Goal: Information Seeking & Learning: Learn about a topic

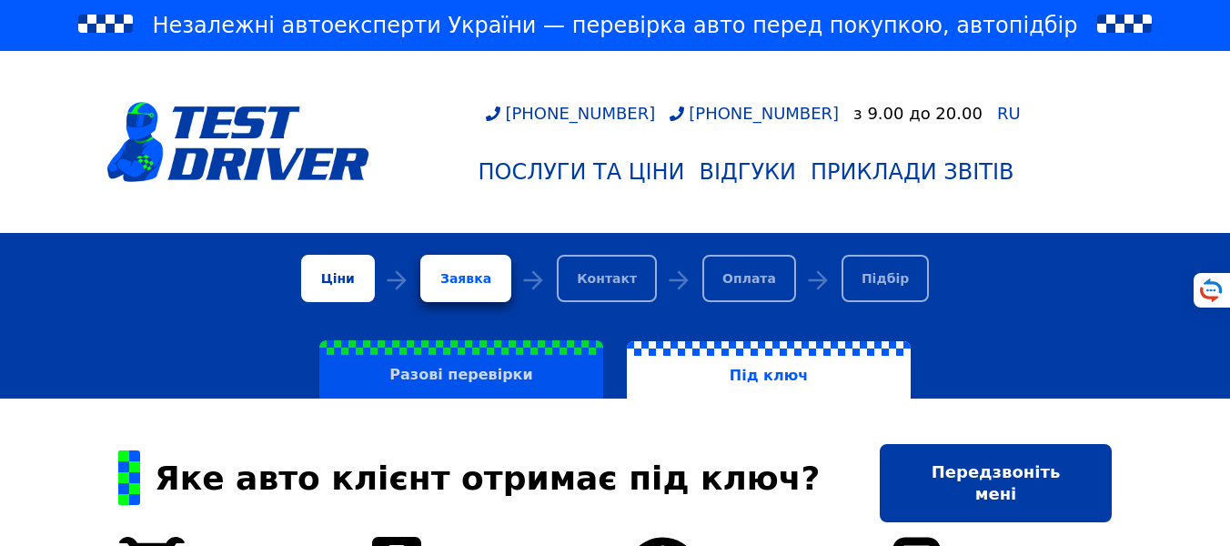
click at [436, 371] on label "Разові перевірки" at bounding box center [461, 369] width 284 height 58
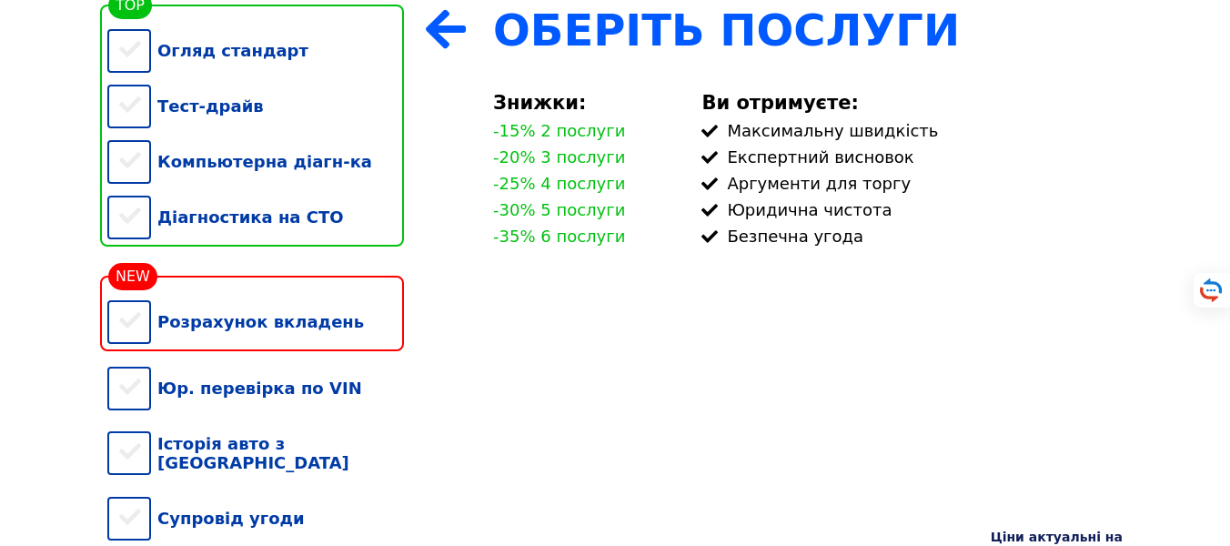
scroll to position [402, 0]
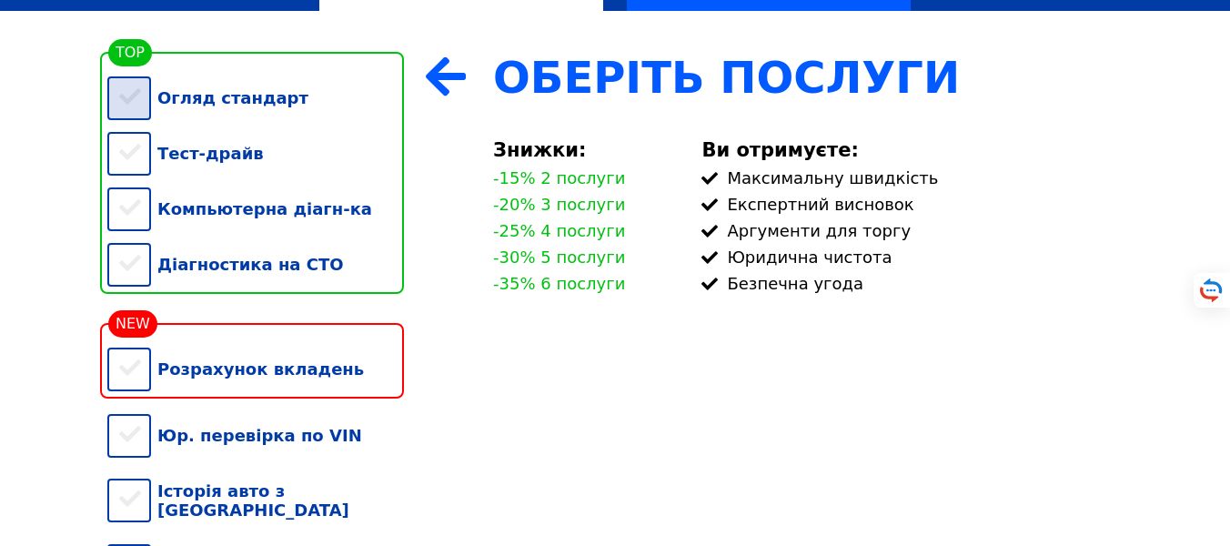
click at [117, 103] on div "Огляд стандарт" at bounding box center [255, 98] width 297 height 56
click at [124, 164] on div "Тест-драйв" at bounding box center [255, 154] width 297 height 56
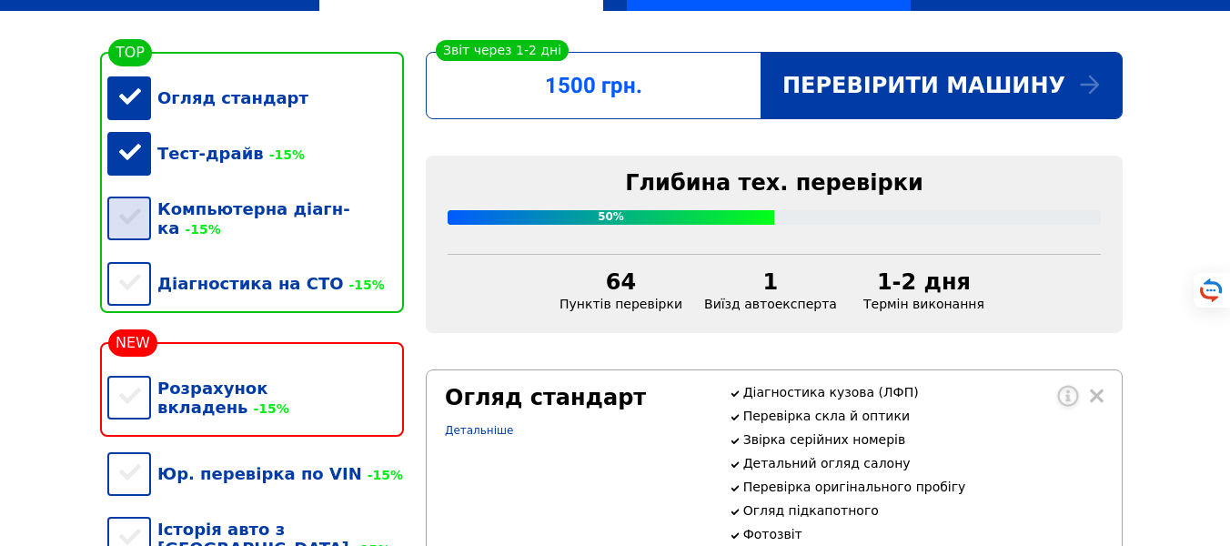
click at [126, 215] on div "Компьютерна діагн-ка -15%" at bounding box center [255, 218] width 297 height 75
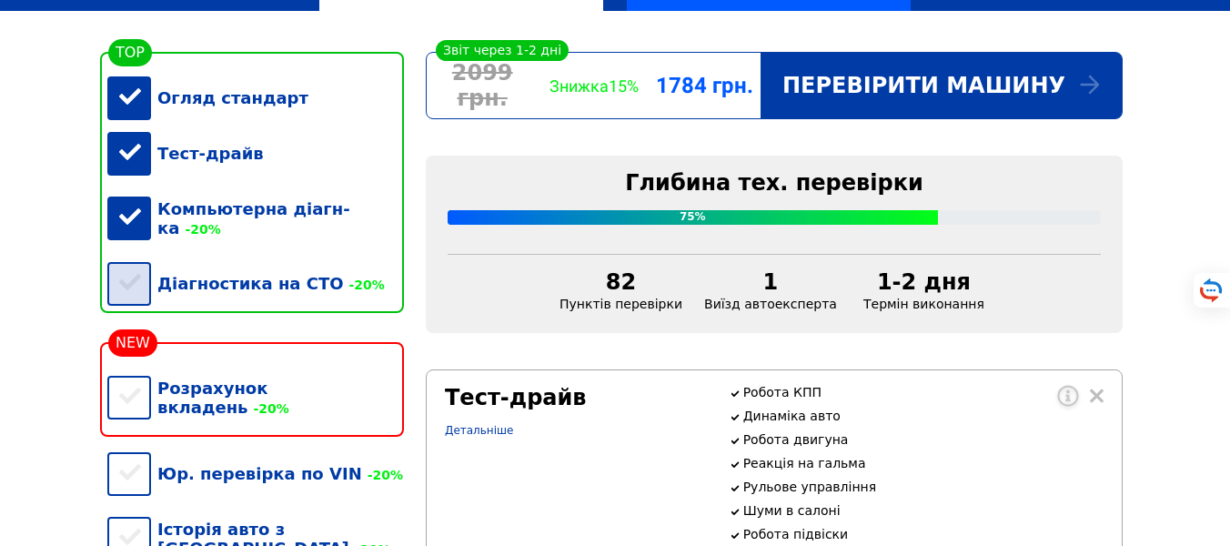
click at [141, 269] on div "Діагностика на СТО -20%" at bounding box center [255, 284] width 297 height 56
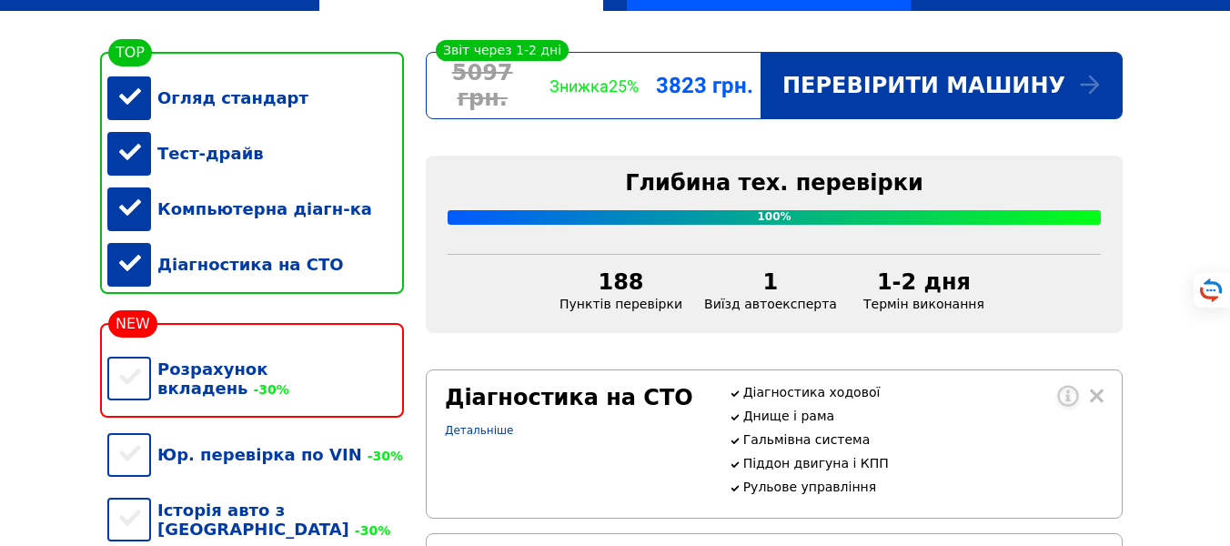
scroll to position [511, 0]
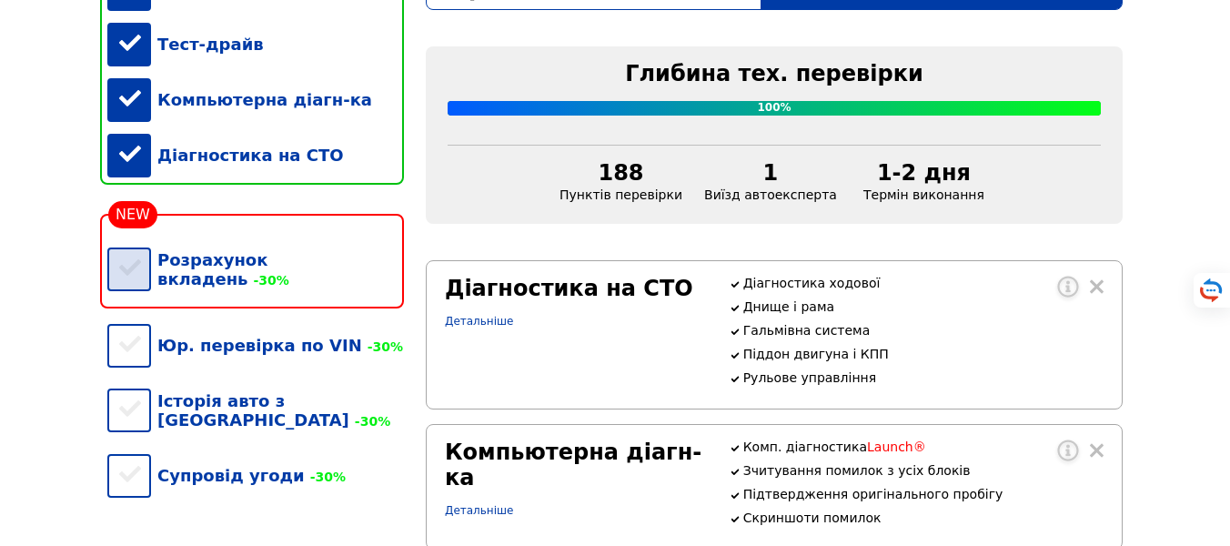
click at [138, 287] on div "Розрахунок вкладень -30%" at bounding box center [255, 269] width 297 height 75
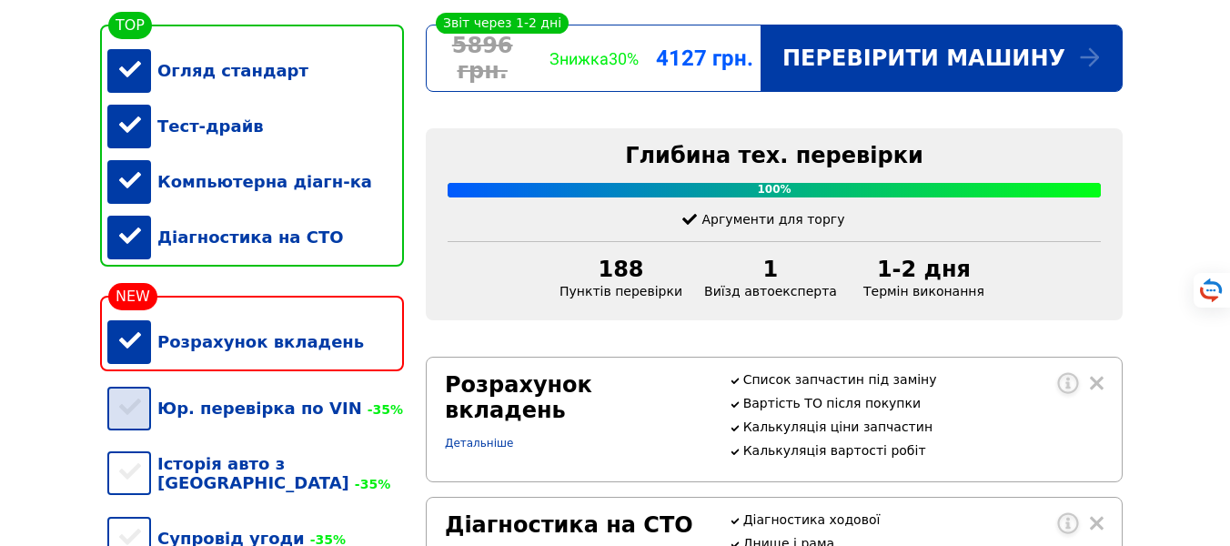
scroll to position [293, 0]
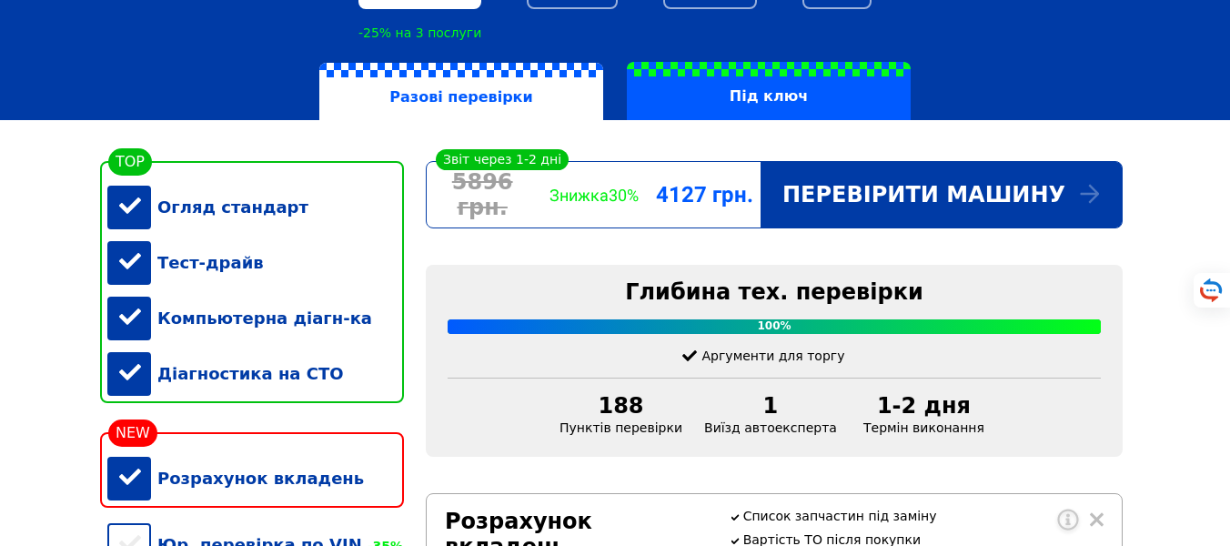
click at [128, 491] on div "Розрахунок вкладень" at bounding box center [255, 478] width 297 height 56
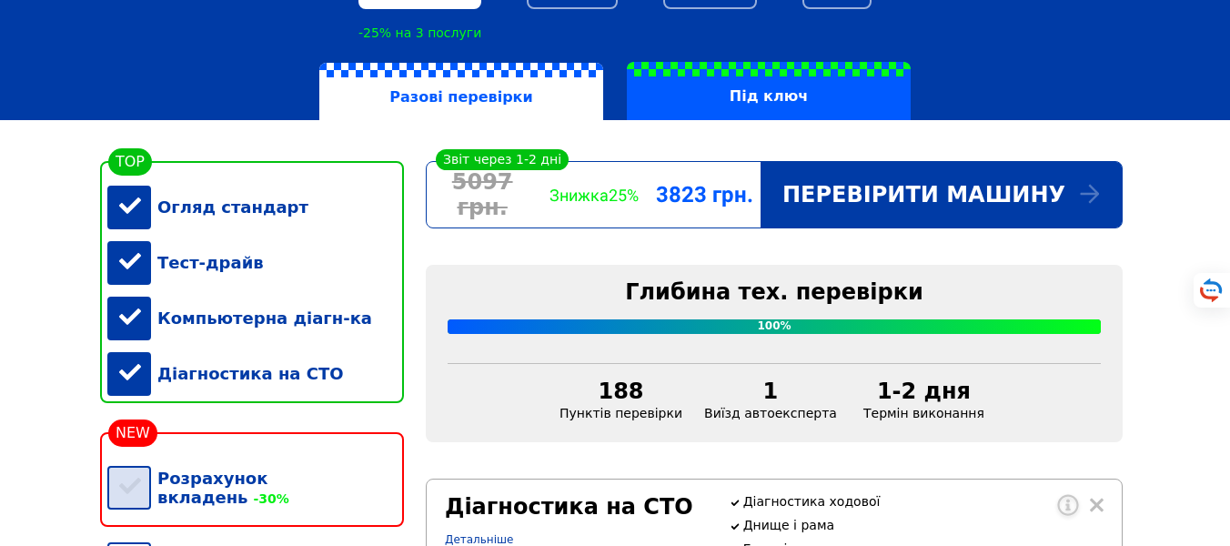
click at [127, 490] on div "Розрахунок вкладень -30%" at bounding box center [255, 487] width 297 height 75
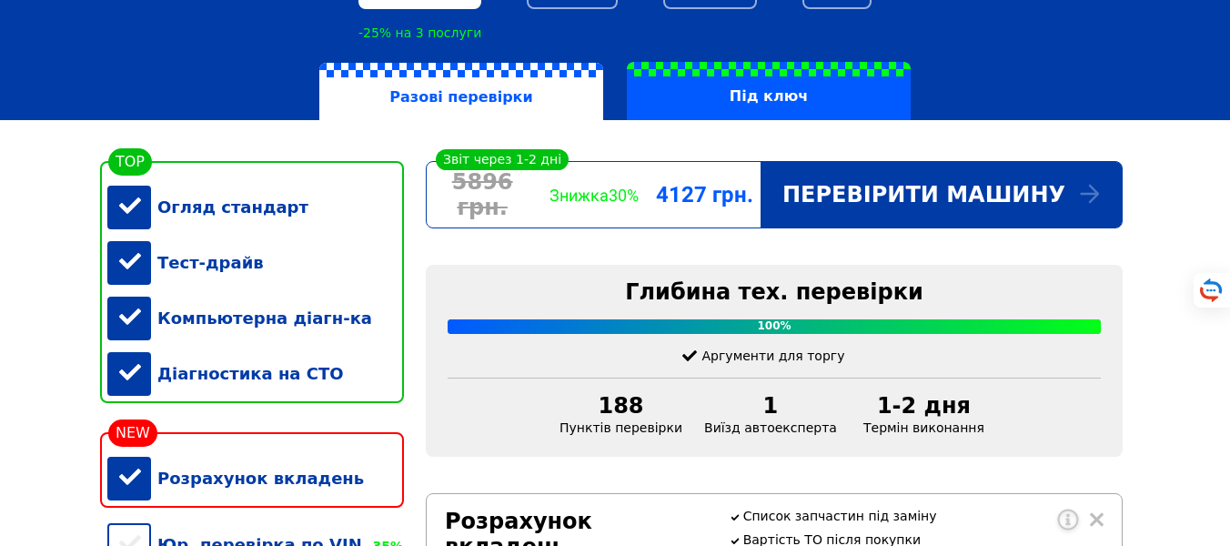
click at [174, 383] on div "Діагностика на СТО" at bounding box center [255, 374] width 297 height 56
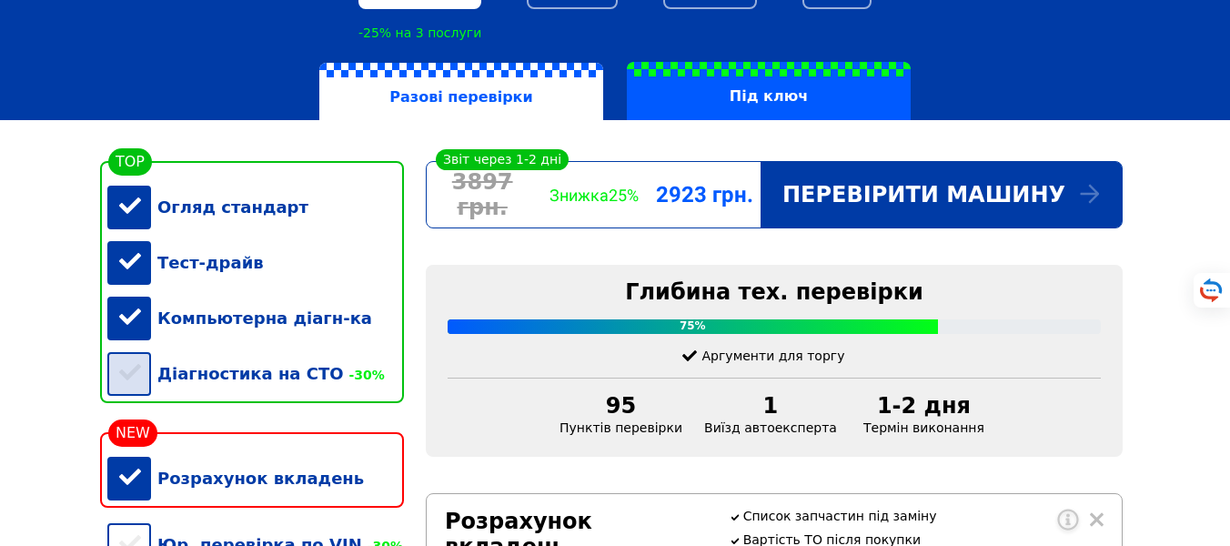
scroll to position [402, 0]
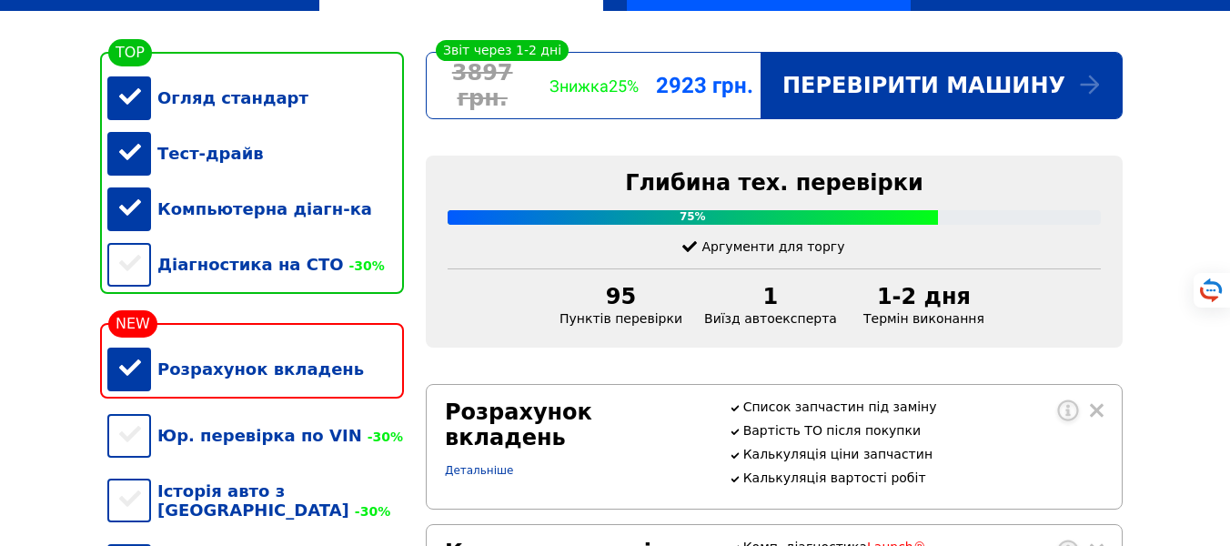
click at [162, 217] on div "Компьютерна діагн-ка" at bounding box center [255, 209] width 297 height 56
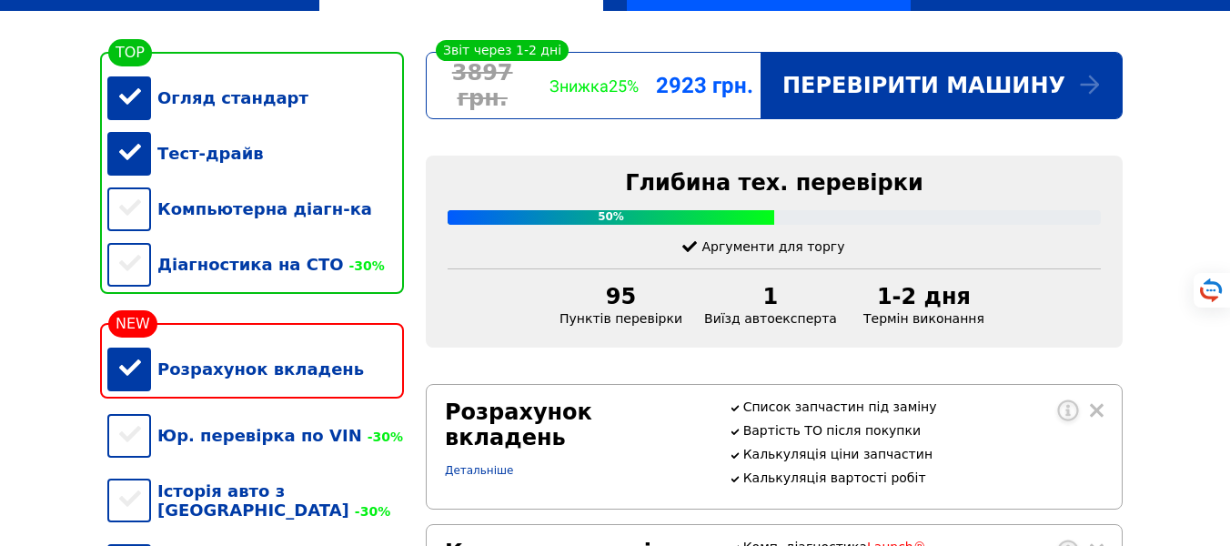
click at [167, 171] on div "Тест-драйв" at bounding box center [255, 154] width 297 height 56
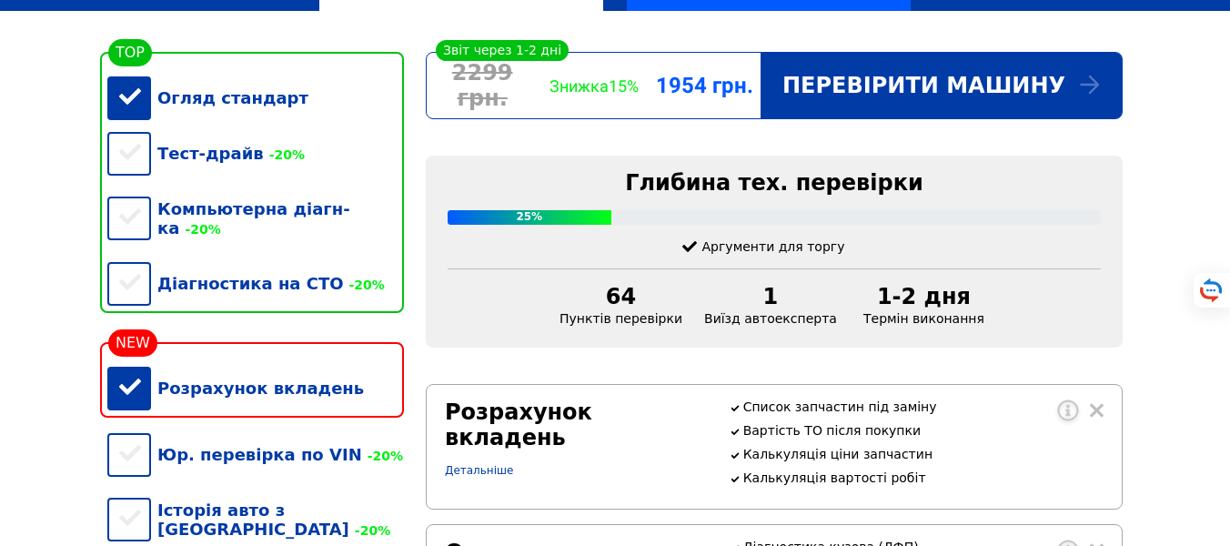
click at [197, 386] on div "Розрахунок вкладень" at bounding box center [255, 388] width 297 height 56
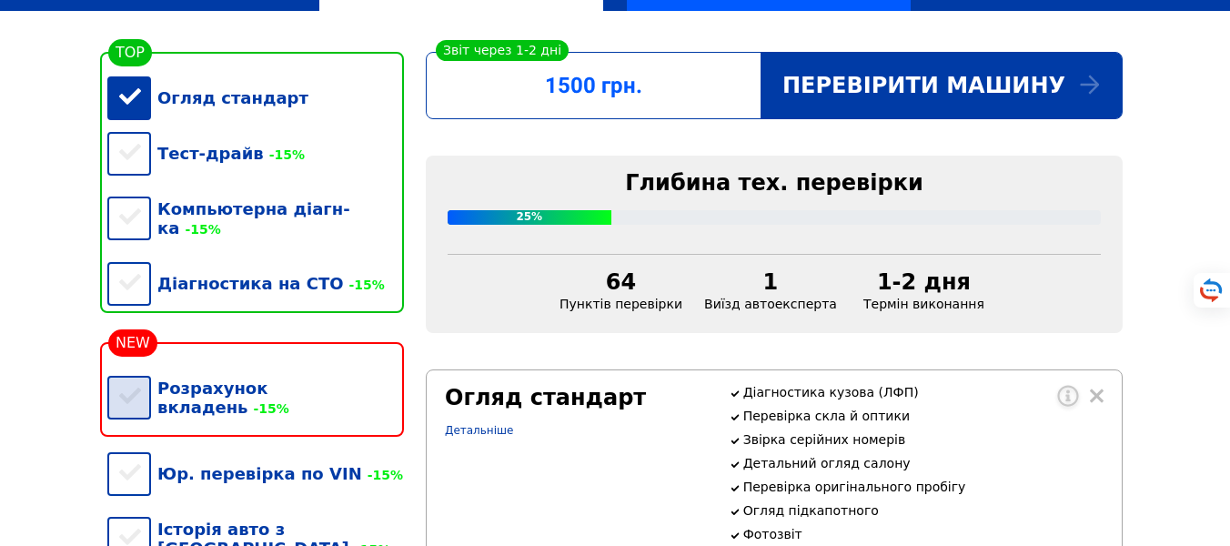
click at [197, 386] on div "Розрахунок вкладень -15%" at bounding box center [255, 397] width 297 height 75
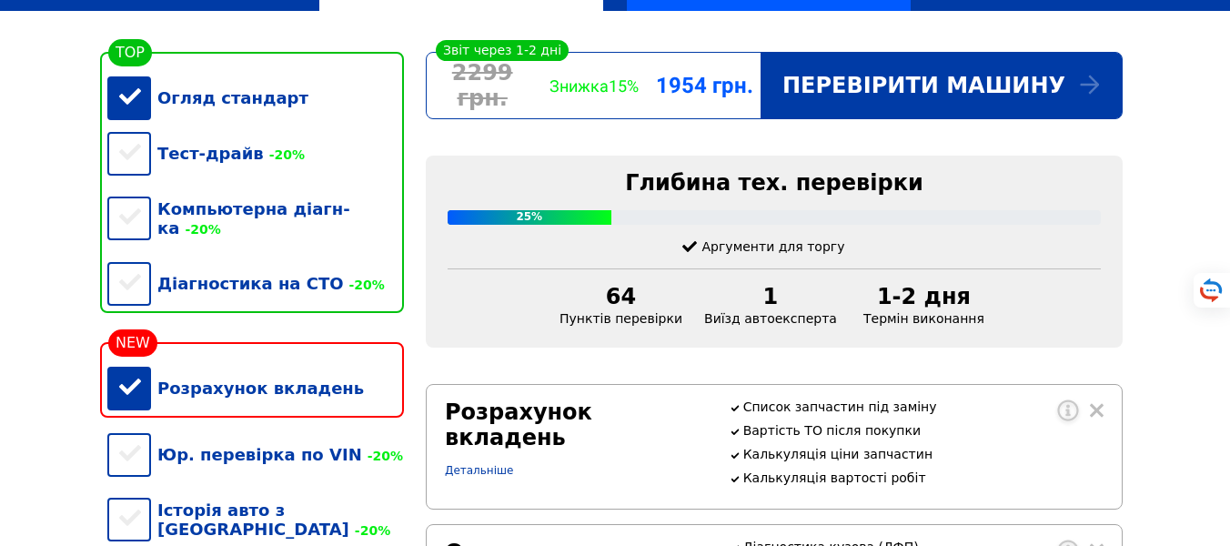
click at [197, 386] on div "Розрахунок вкладень" at bounding box center [255, 388] width 297 height 56
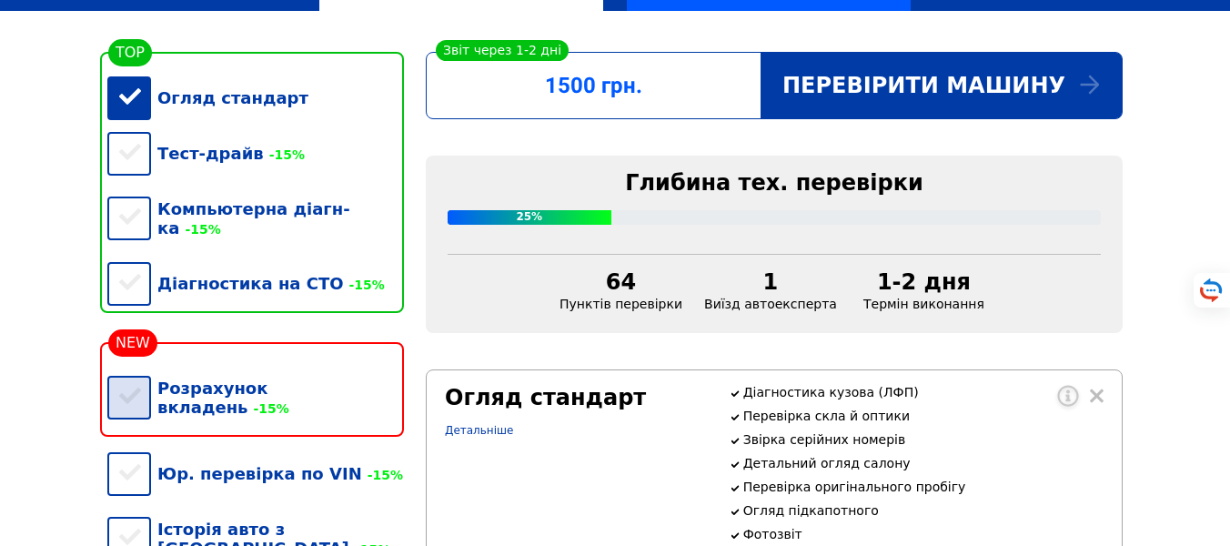
click at [116, 395] on div "Розрахунок вкладень -15%" at bounding box center [255, 397] width 297 height 75
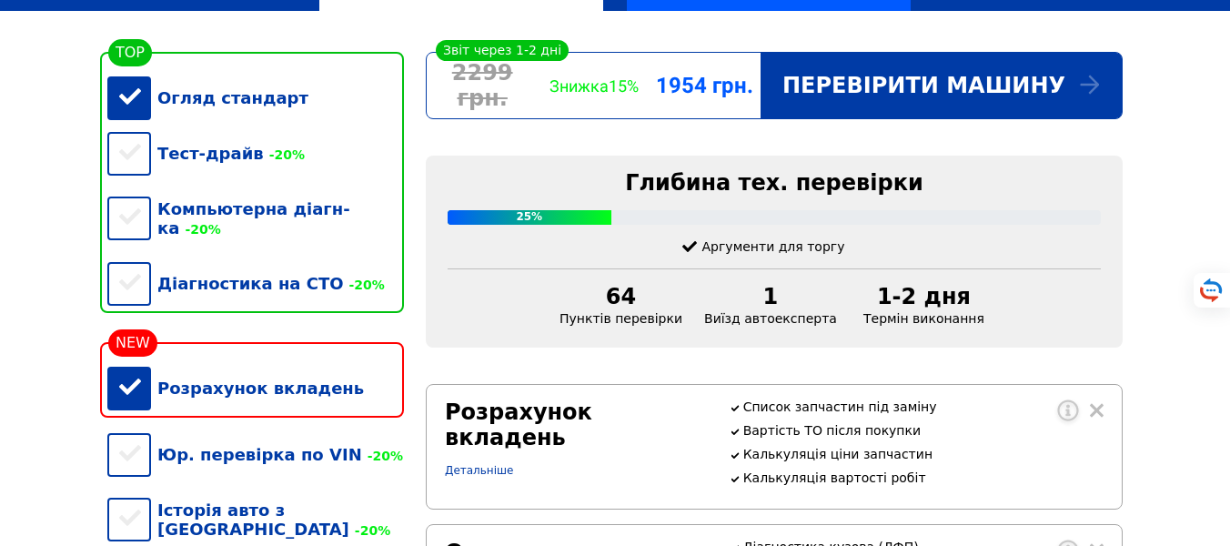
click at [116, 394] on div "Розрахунок вкладень" at bounding box center [255, 388] width 297 height 56
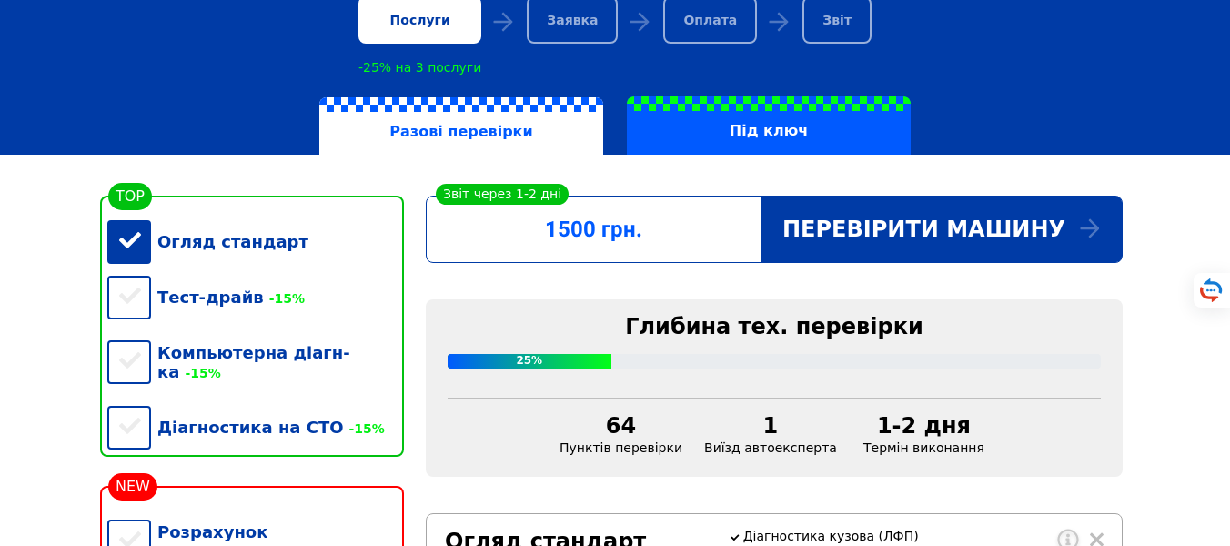
scroll to position [0, 0]
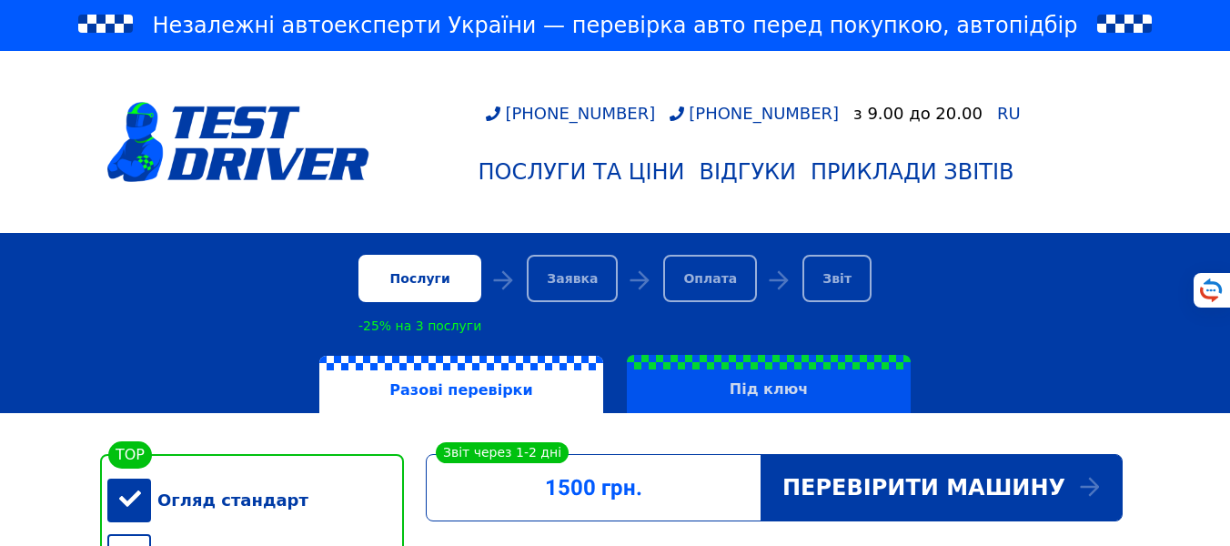
click at [743, 389] on label "Під ключ" at bounding box center [769, 384] width 284 height 58
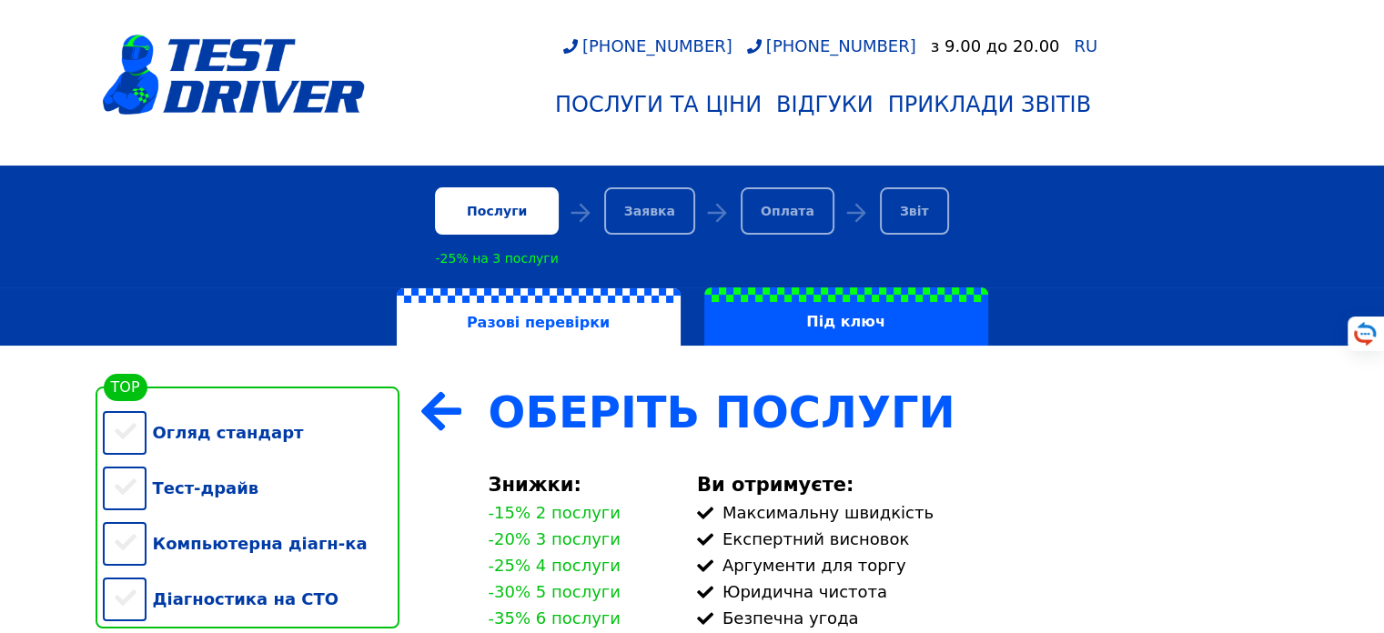
scroll to position [286, 0]
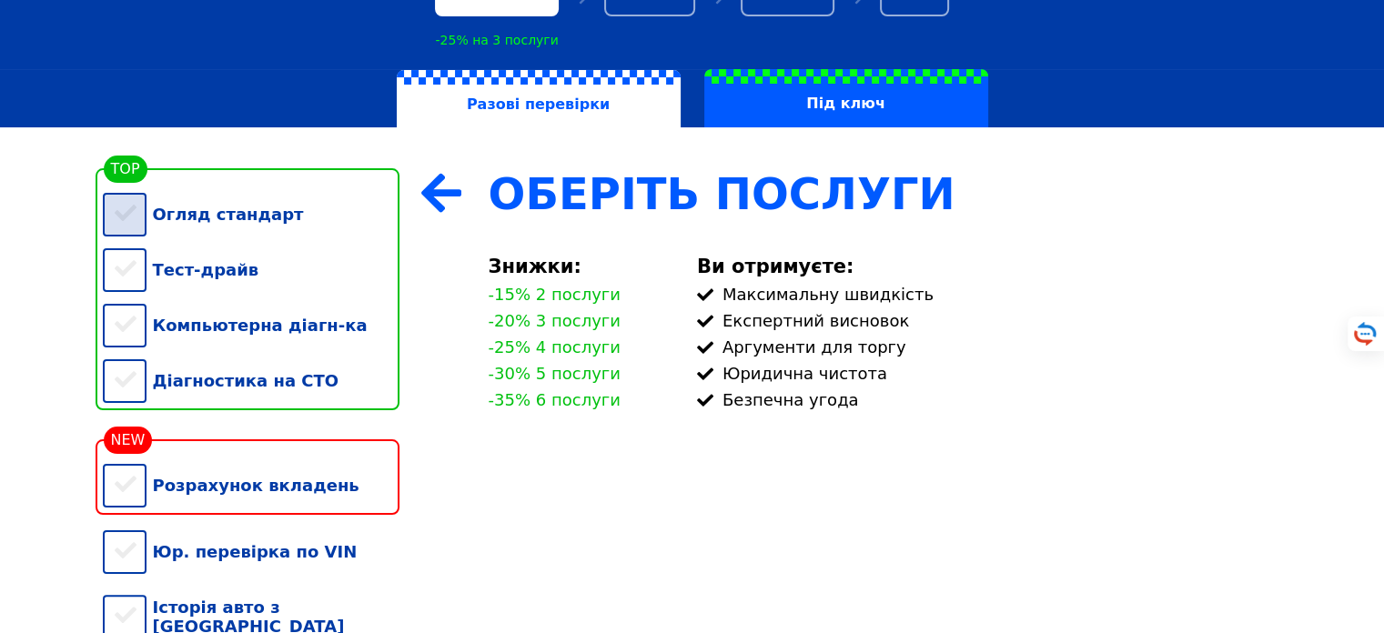
click at [126, 218] on div "Огляд стандарт" at bounding box center [251, 215] width 297 height 56
click at [130, 268] on div "Тест-драйв" at bounding box center [251, 270] width 297 height 56
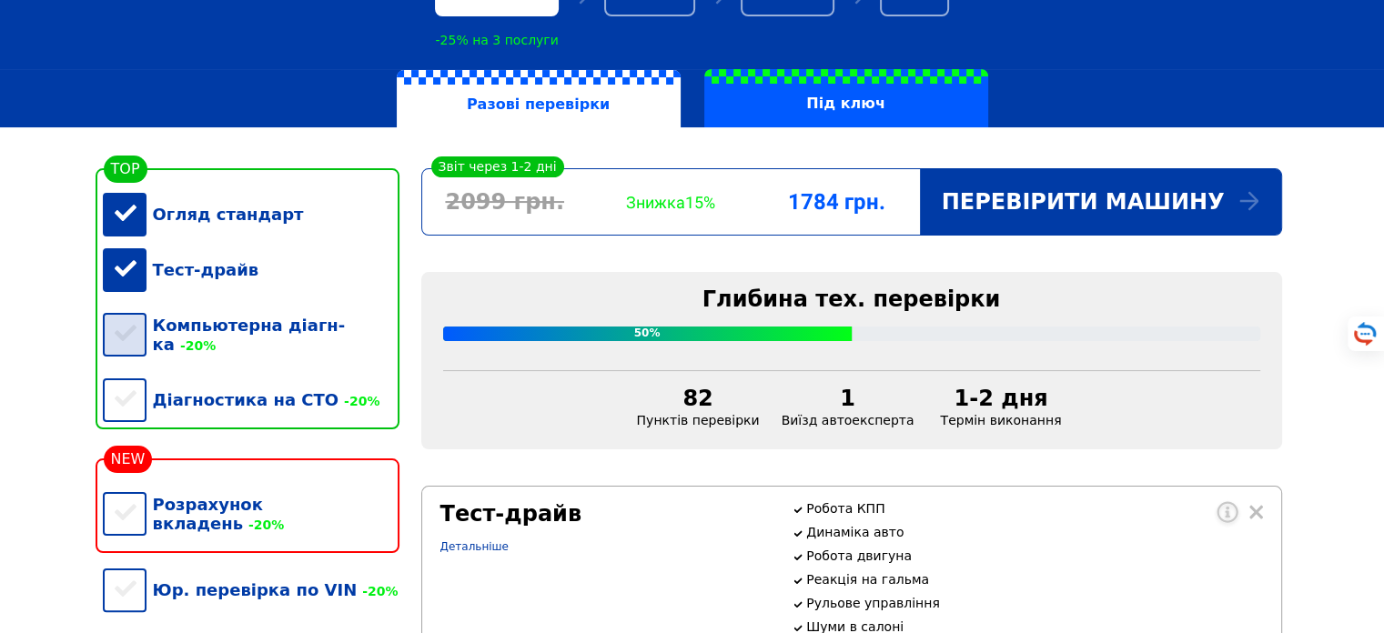
click at [127, 331] on div "Компьютерна діагн-ка -20%" at bounding box center [251, 335] width 297 height 75
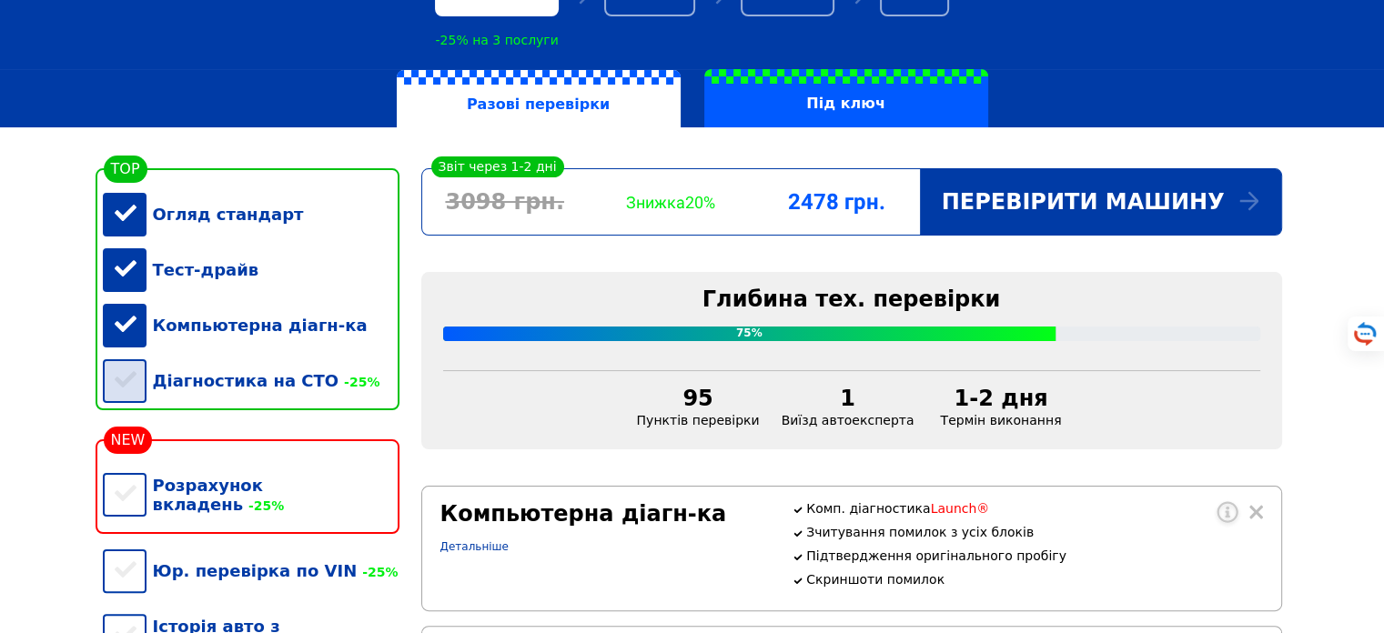
click at [129, 409] on div "Діагностика на СТО -25%" at bounding box center [251, 381] width 297 height 56
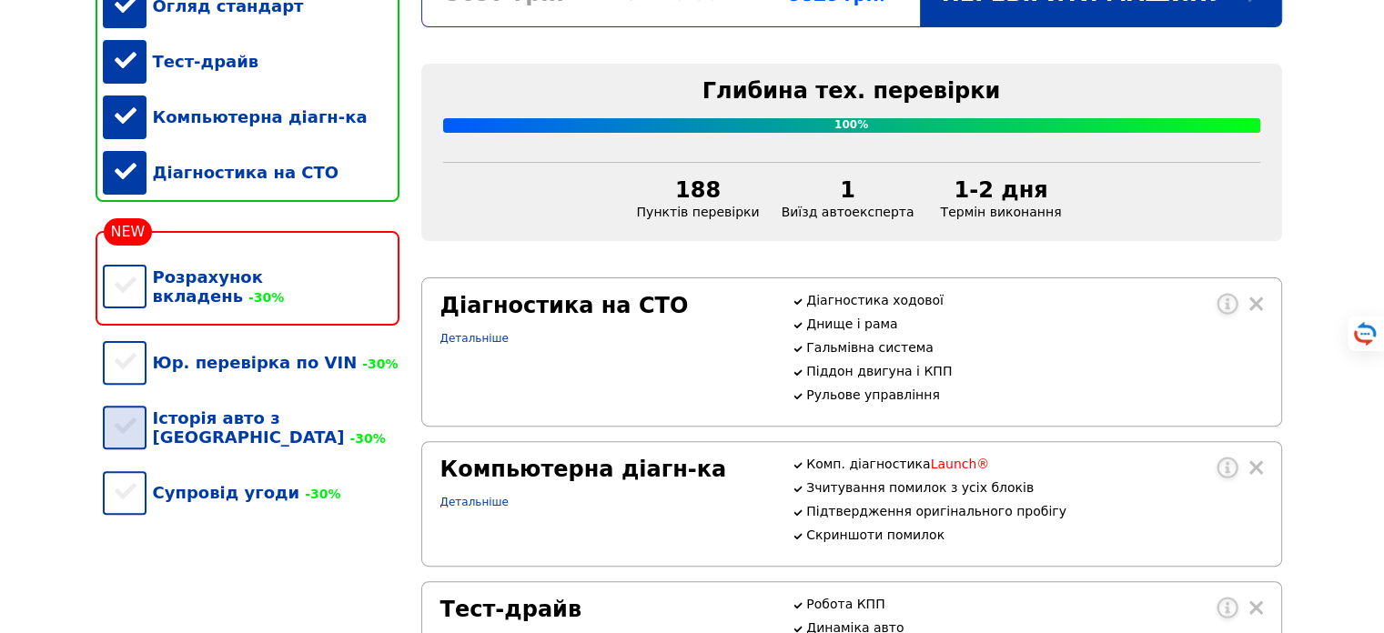
scroll to position [504, 0]
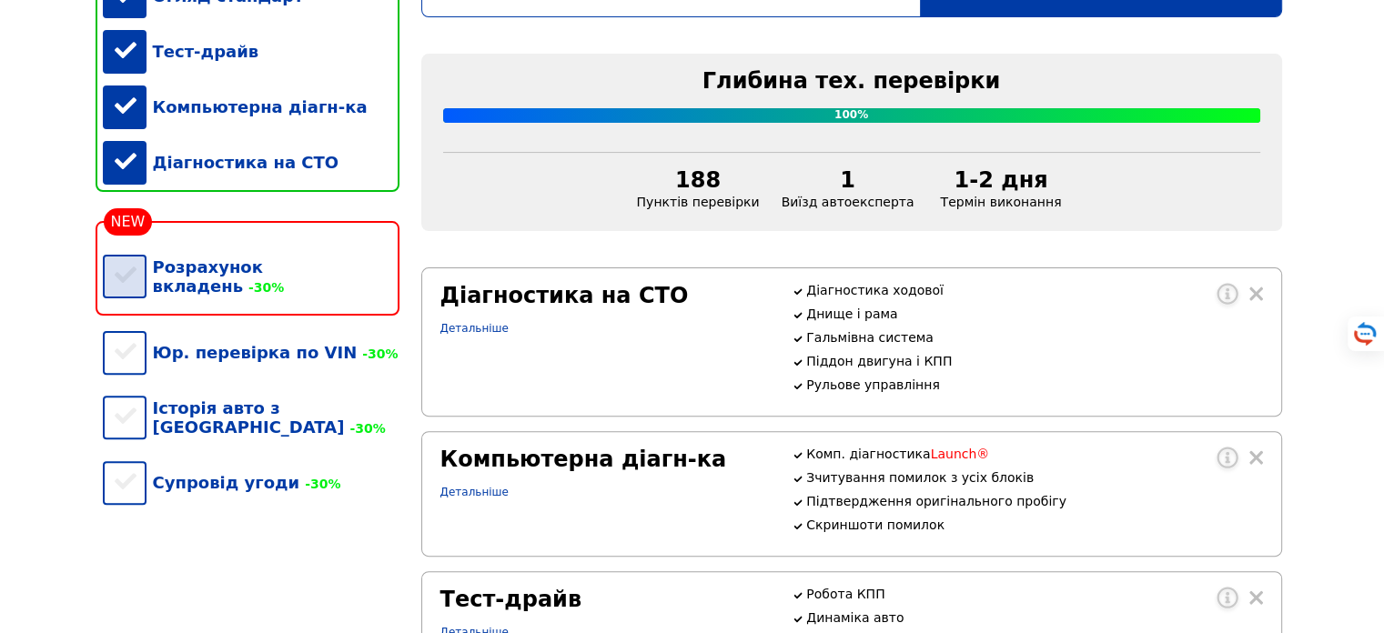
click at [126, 291] on div "Розрахунок вкладень -30%" at bounding box center [251, 276] width 297 height 75
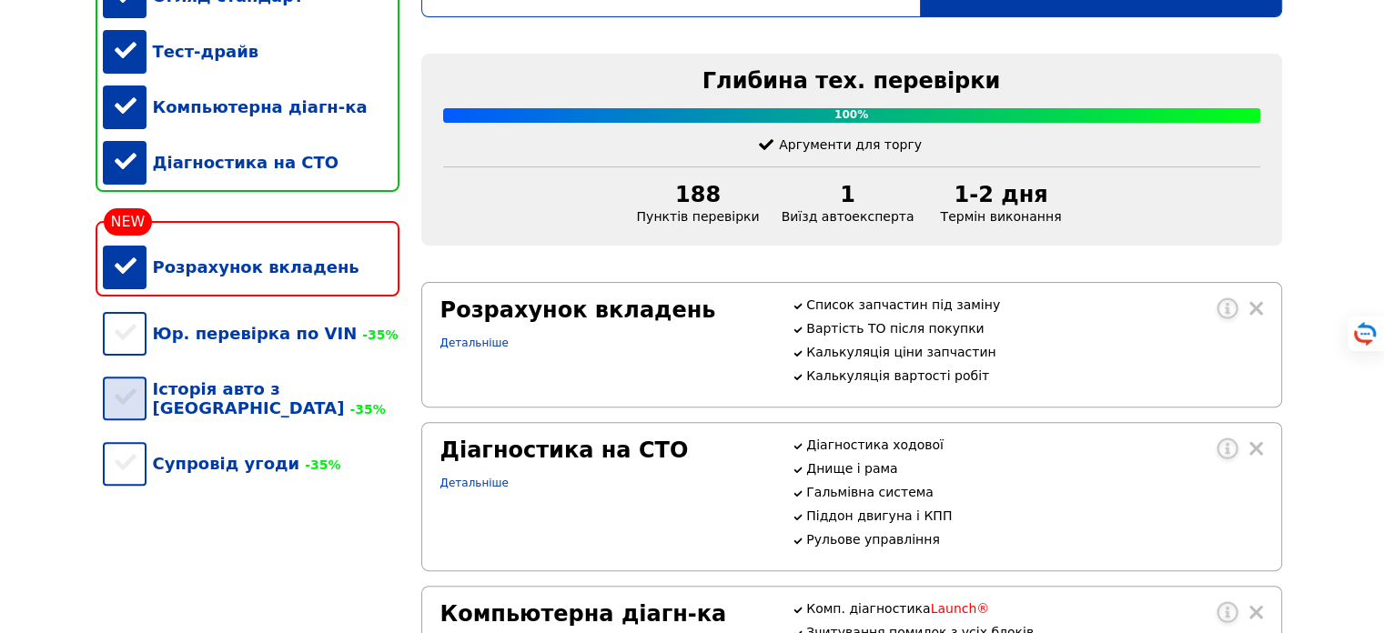
click at [138, 415] on div "Історія авто з США -35%" at bounding box center [251, 398] width 297 height 75
click at [139, 479] on div "Супровід угоди -35%" at bounding box center [251, 464] width 297 height 56
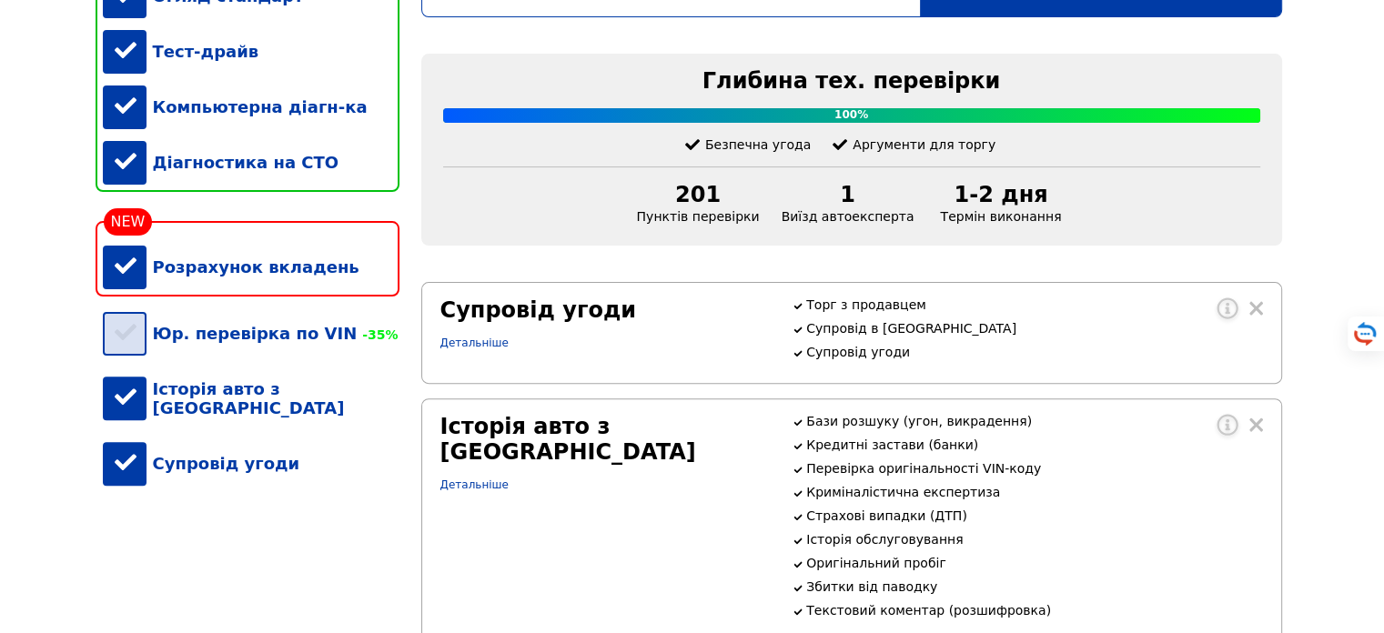
click at [135, 360] on div "Юр. перевірка по VIN -35%" at bounding box center [251, 334] width 297 height 56
drag, startPoint x: 122, startPoint y: 418, endPoint x: 178, endPoint y: 416, distance: 56.4
click at [123, 418] on div "Історія авто з США" at bounding box center [251, 398] width 297 height 75
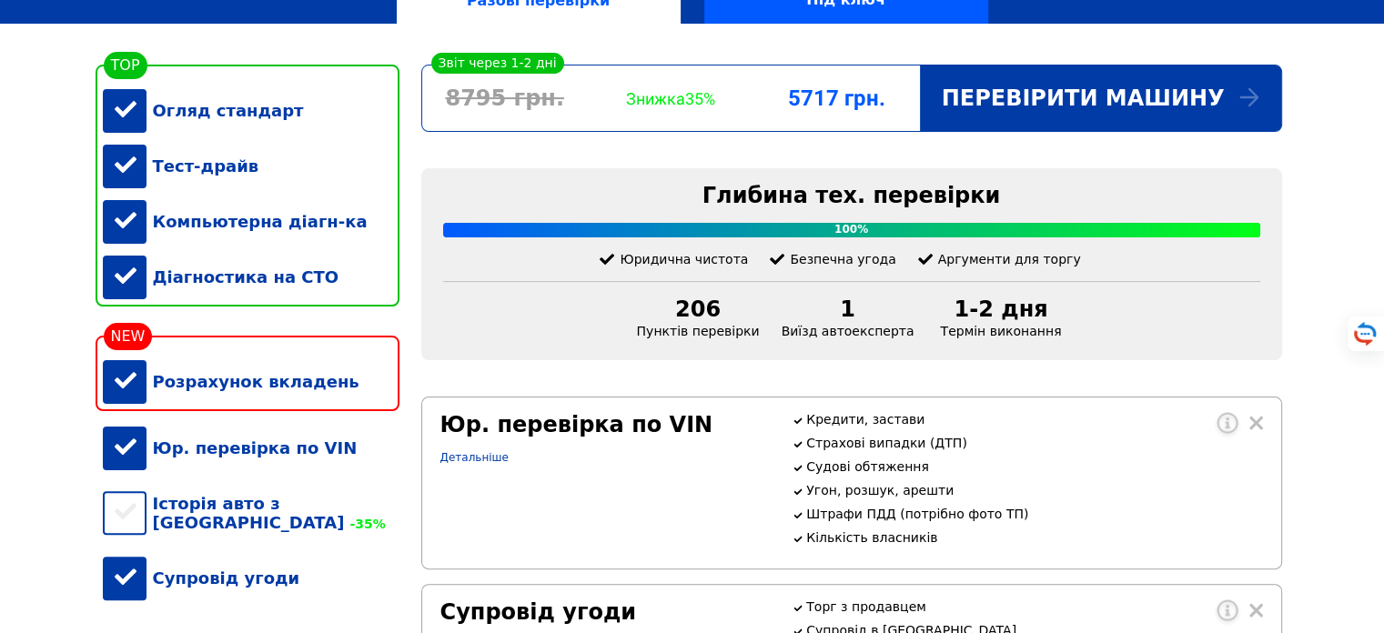
scroll to position [395, 0]
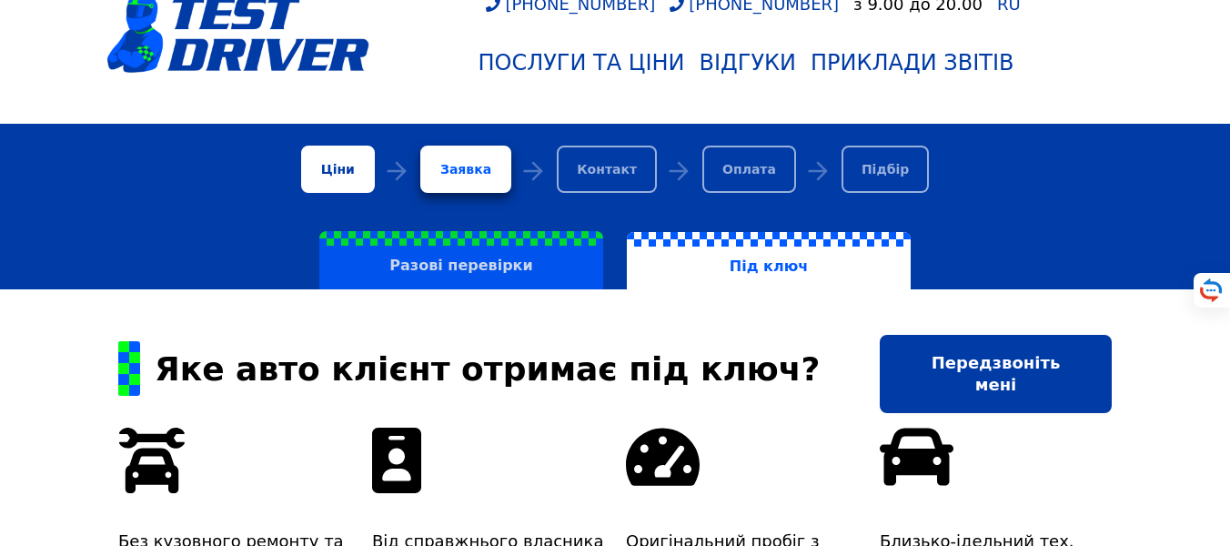
click at [474, 283] on label "Разові перевірки" at bounding box center [461, 260] width 284 height 58
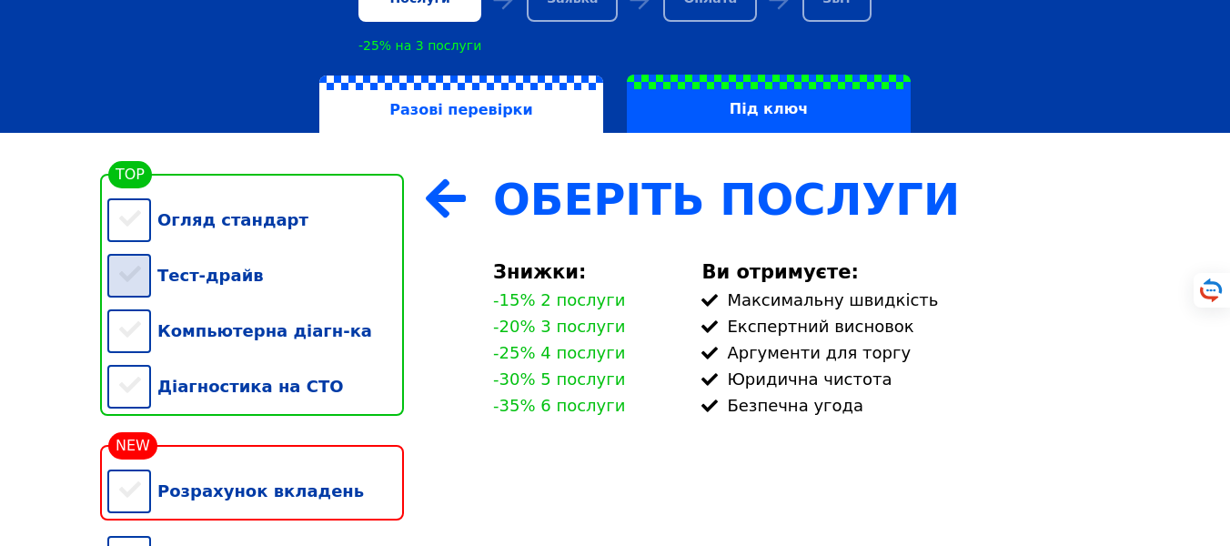
scroll to position [328, 0]
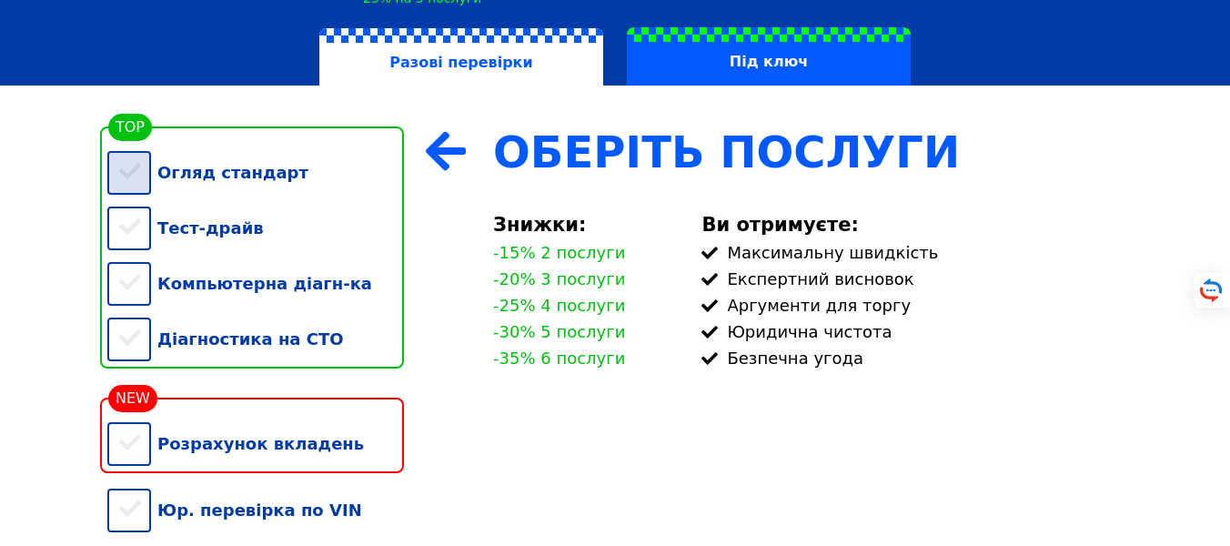
click at [146, 197] on div "Огляд стандарт" at bounding box center [255, 173] width 297 height 56
click at [135, 229] on div "Тест-драйв" at bounding box center [255, 228] width 297 height 56
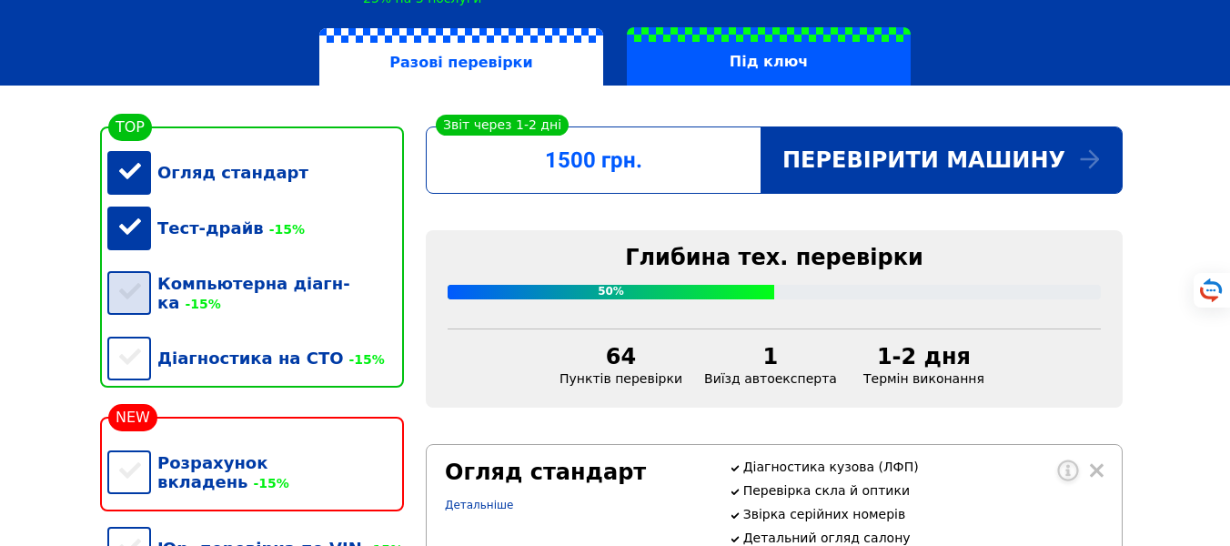
click at [142, 277] on div "Компьютерна діагн-ка -15%" at bounding box center [255, 293] width 297 height 75
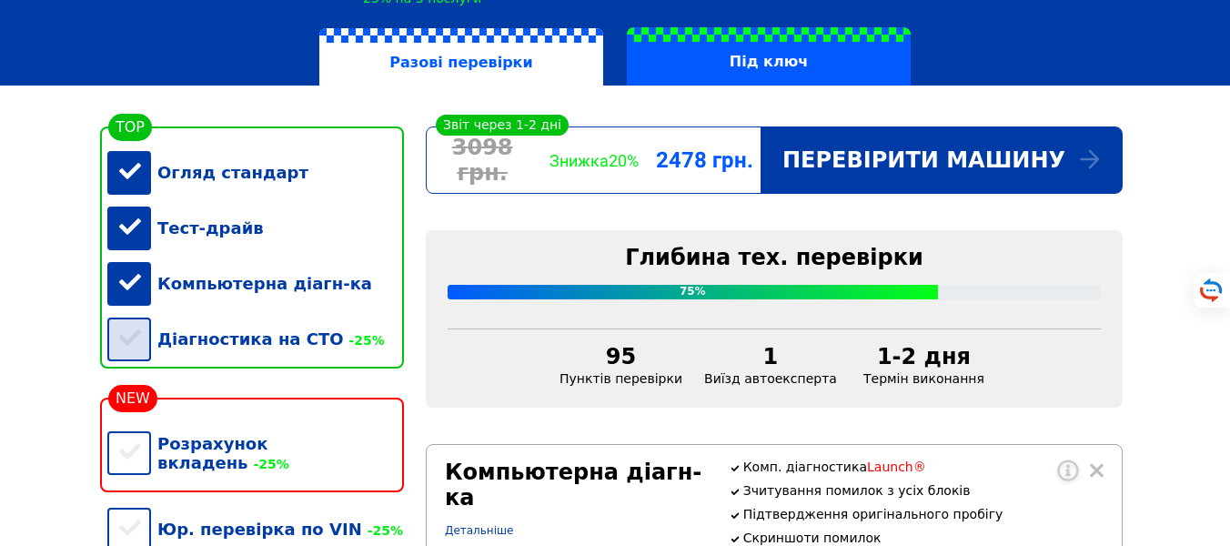
click at [139, 359] on div "Діагностика на СТО -25%" at bounding box center [255, 339] width 297 height 56
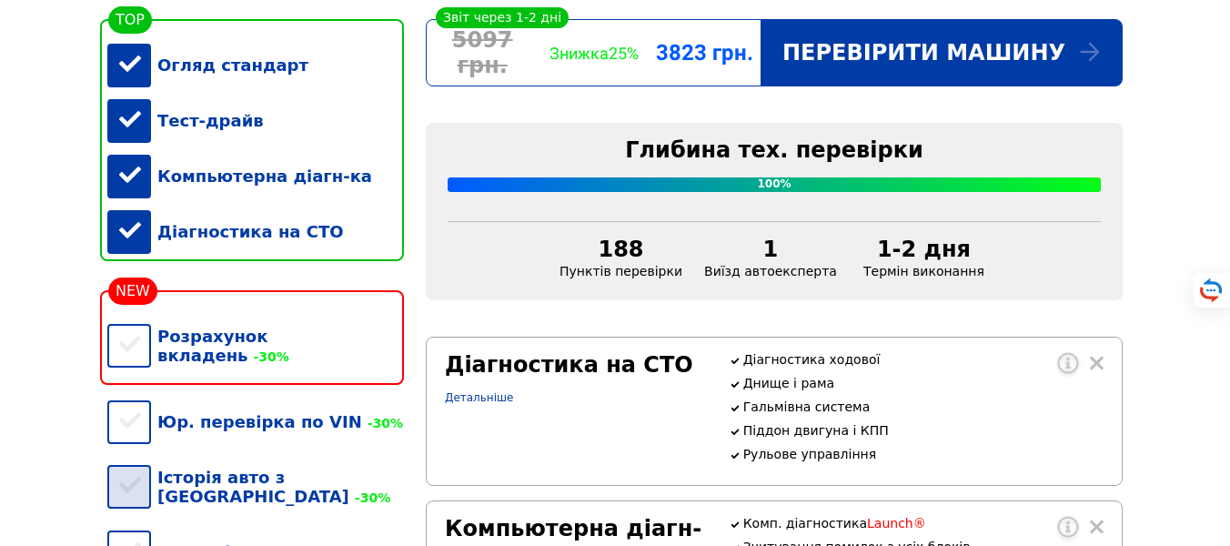
scroll to position [546, 0]
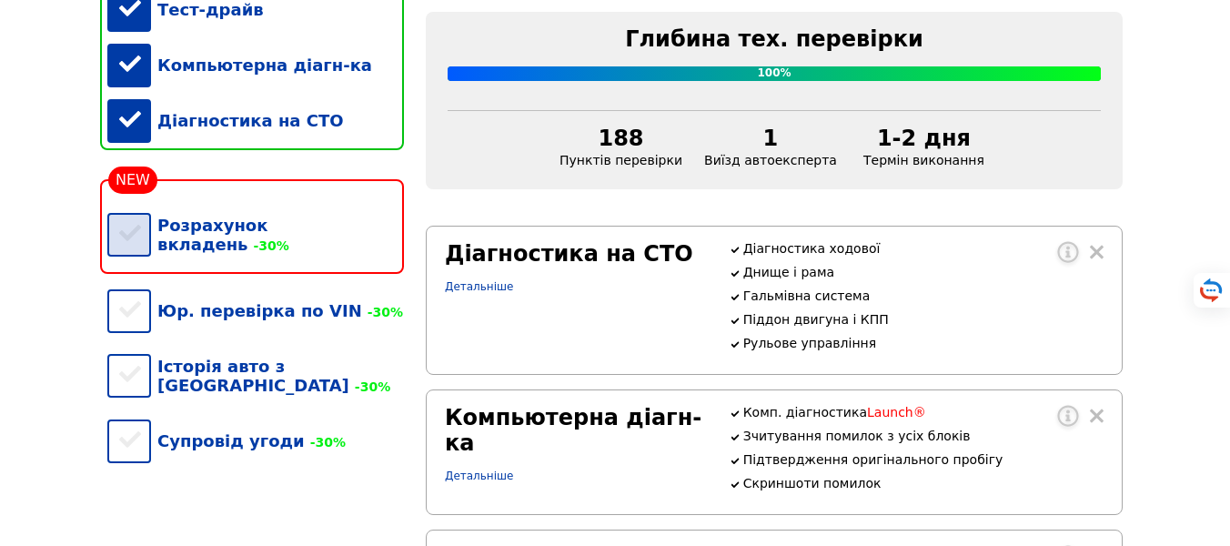
click at [145, 263] on div "Розрахунок вкладень -30%" at bounding box center [255, 234] width 297 height 75
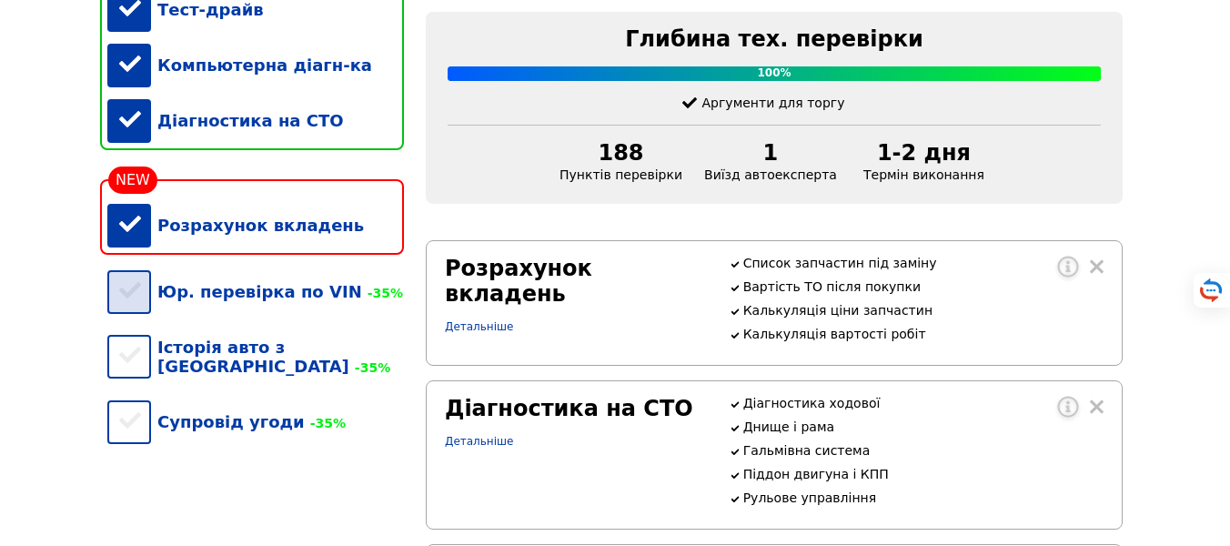
click at [138, 319] on div "Юр. перевірка по VIN -35%" at bounding box center [255, 292] width 297 height 56
click at [126, 442] on div "Супровід угоди -35%" at bounding box center [255, 422] width 297 height 56
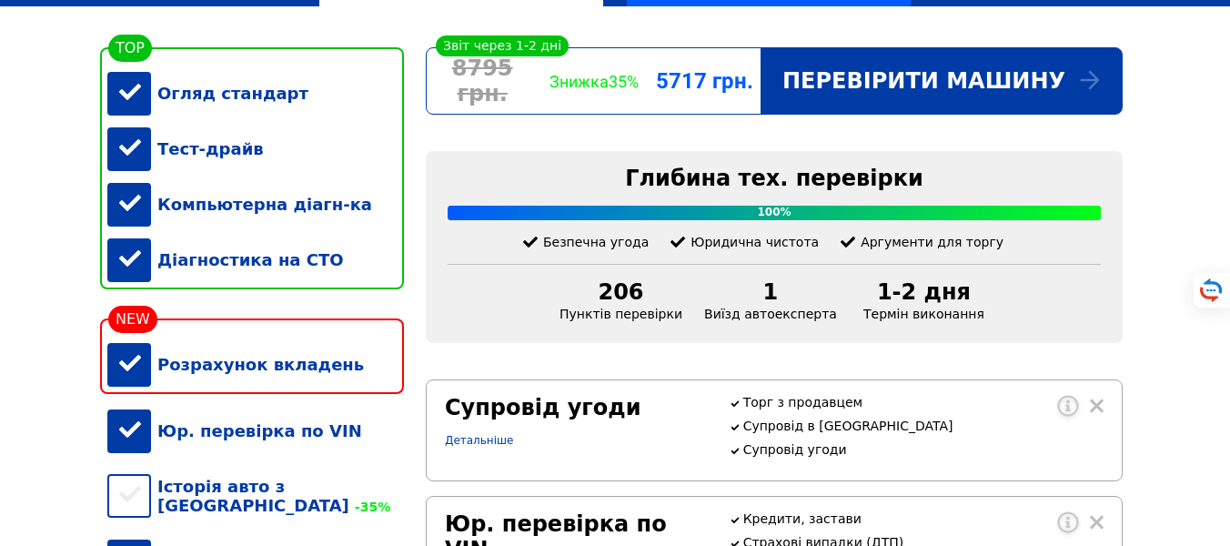
scroll to position [437, 0]
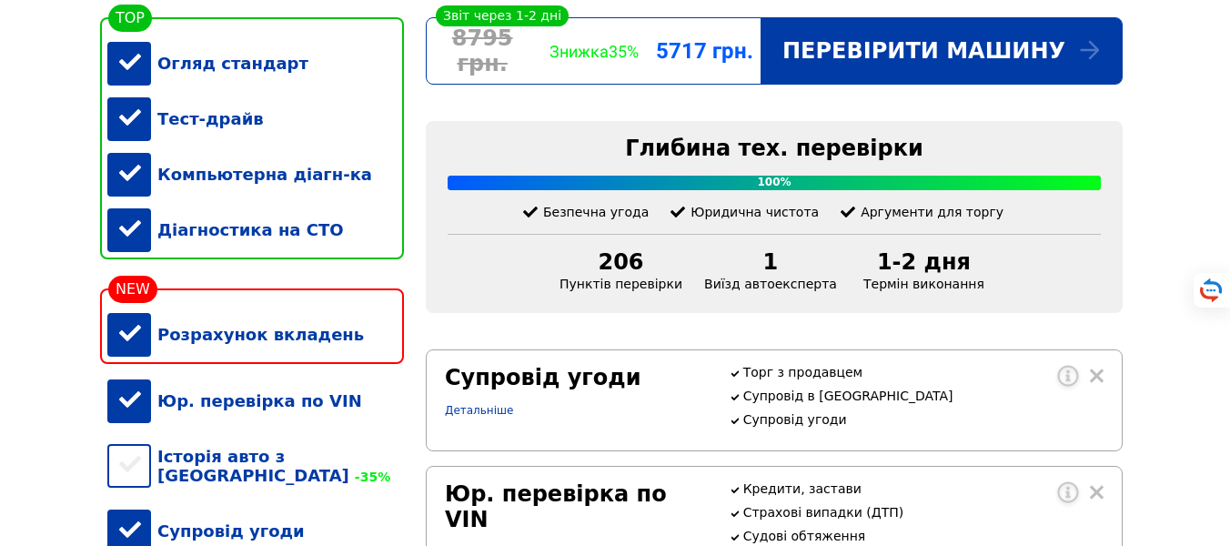
click at [286, 359] on div "Розрахунок вкладень" at bounding box center [255, 335] width 297 height 56
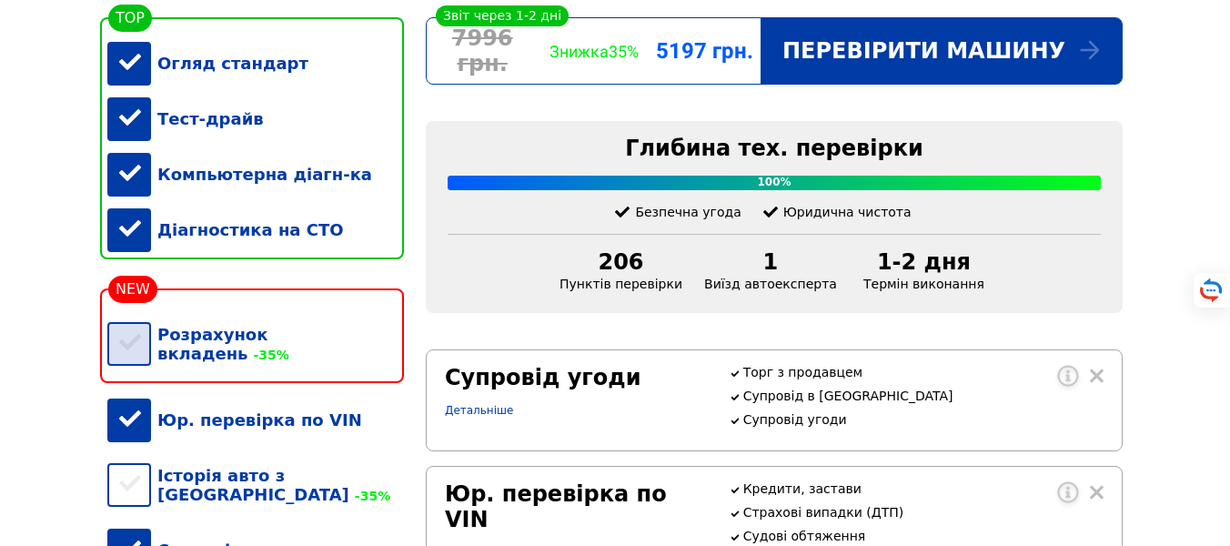
click at [286, 359] on div "Розрахунок вкладень -35%" at bounding box center [255, 344] width 297 height 75
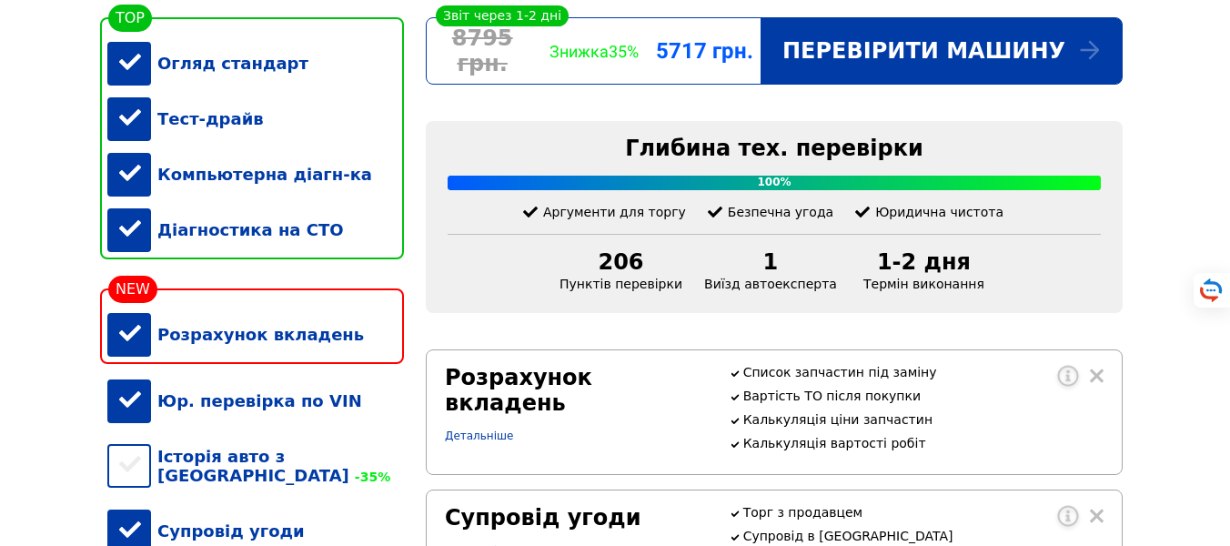
click at [287, 359] on div "Розрахунок вкладень" at bounding box center [255, 335] width 297 height 56
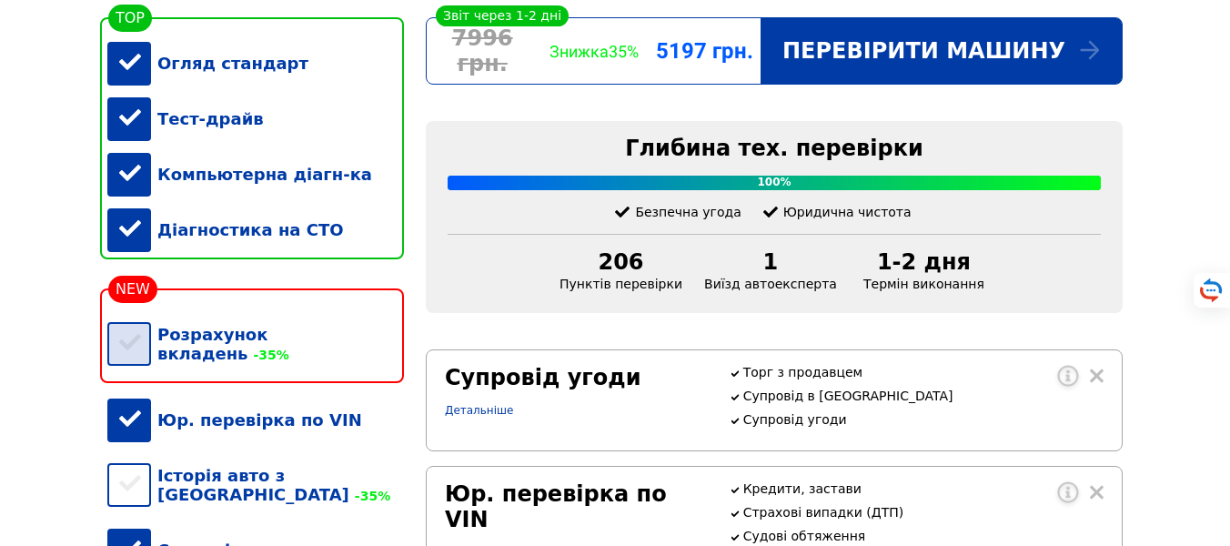
click at [287, 359] on div "Розрахунок вкладень -35%" at bounding box center [255, 344] width 297 height 75
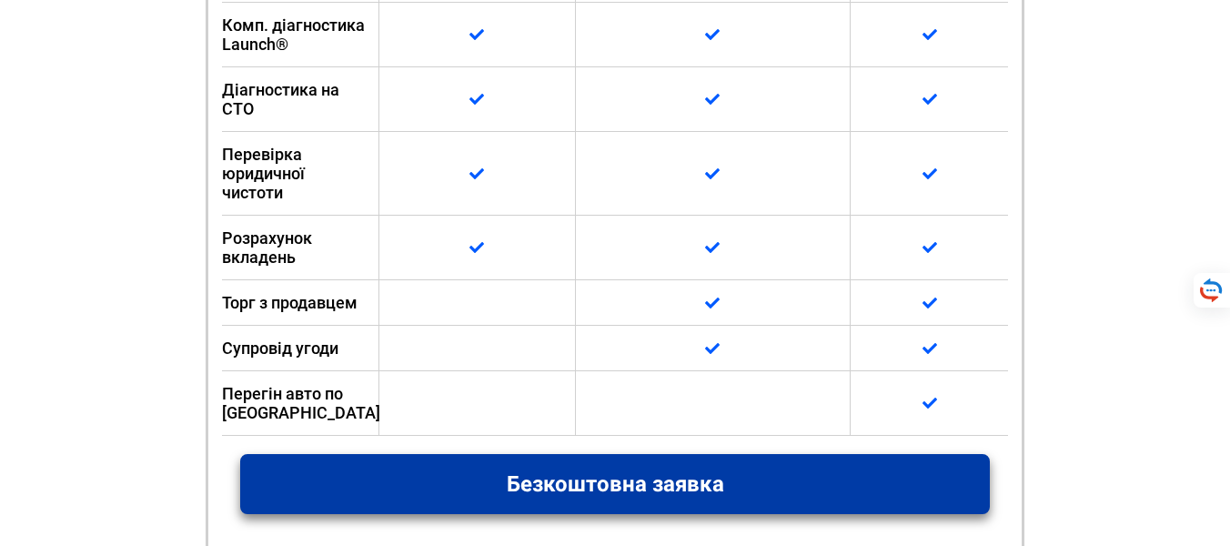
scroll to position [1529, 0]
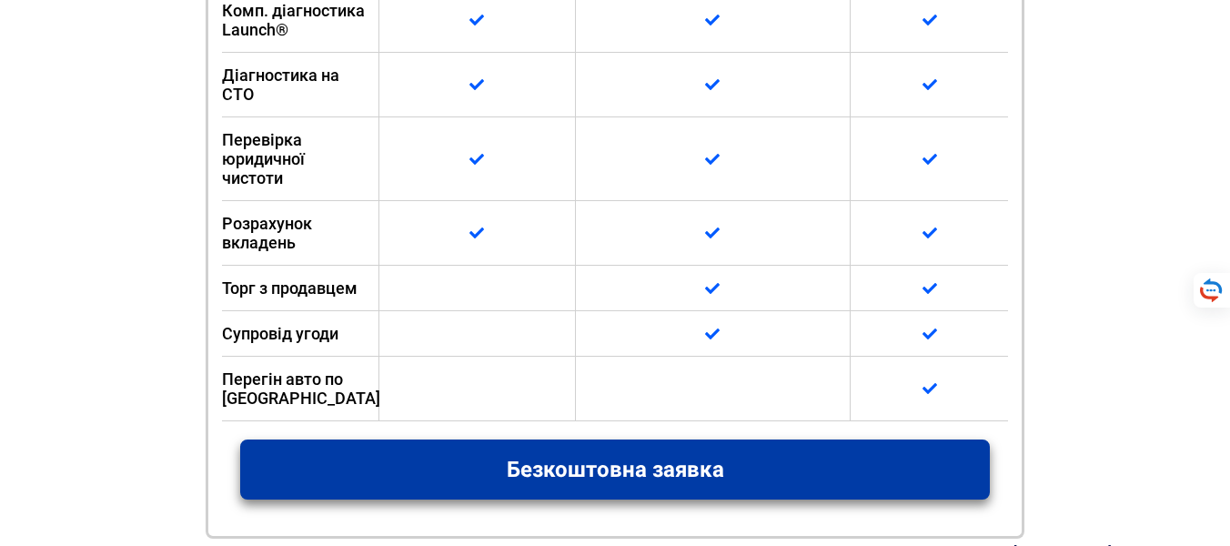
click at [513, 277] on div at bounding box center [477, 288] width 197 height 45
click at [510, 158] on div at bounding box center [477, 159] width 197 height 84
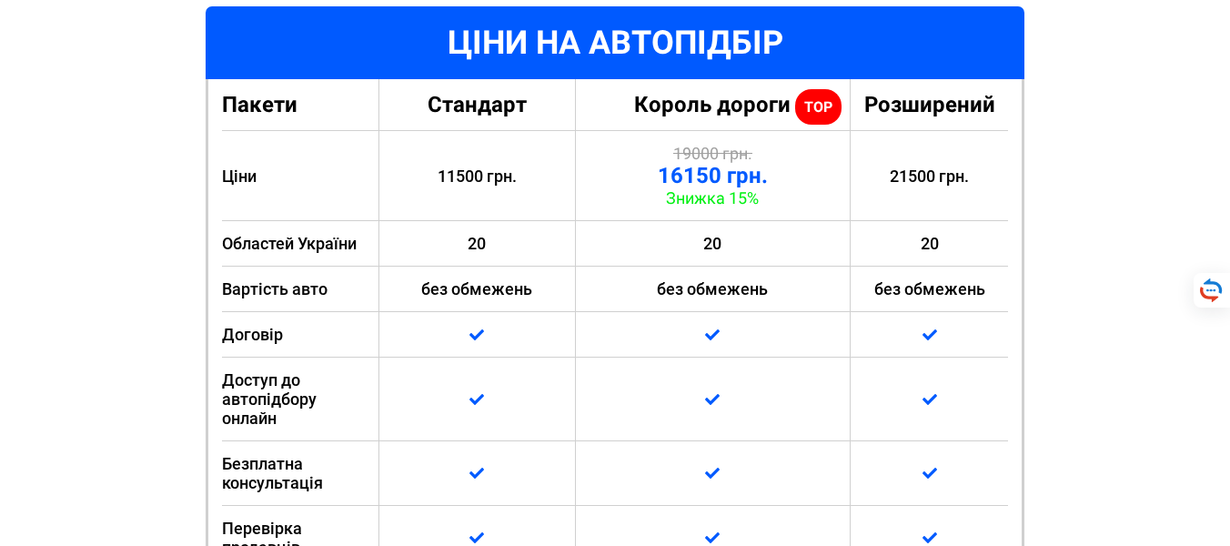
scroll to position [764, 0]
